Goal: Communication & Community: Connect with others

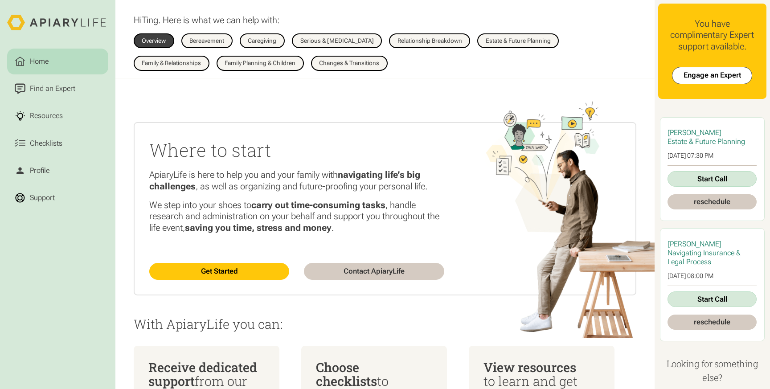
click at [700, 181] on link "Start Call" at bounding box center [711, 179] width 89 height 16
